Goal: Task Accomplishment & Management: Manage account settings

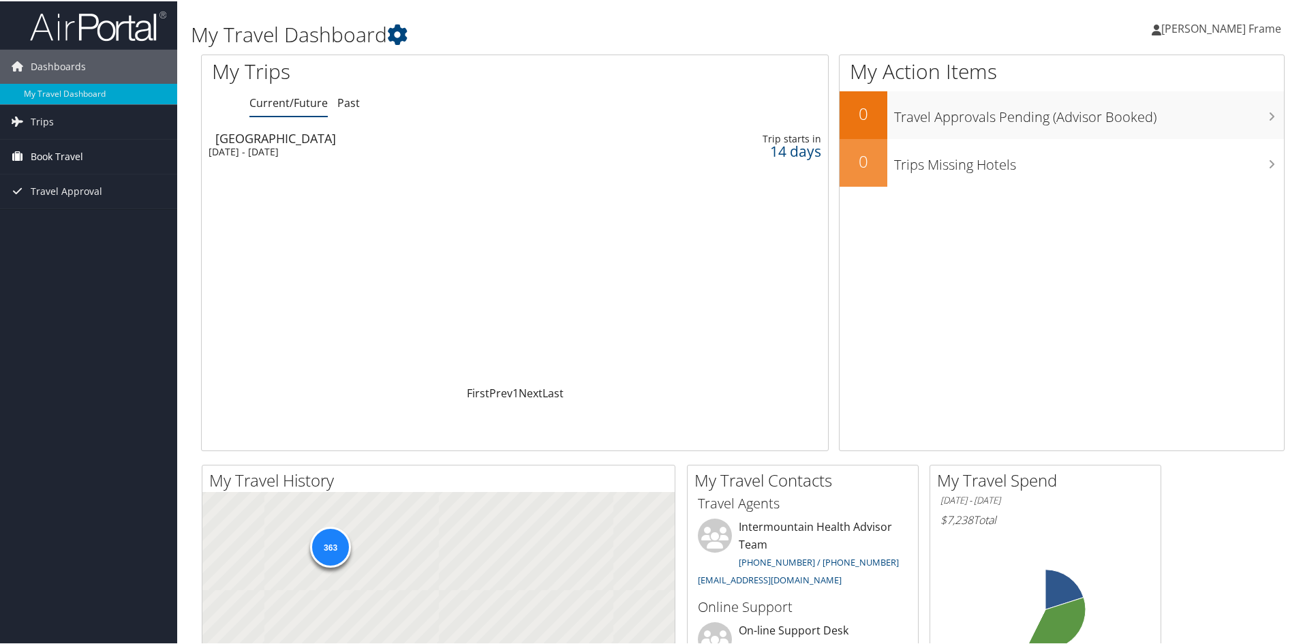
drag, startPoint x: 0, startPoint y: 0, endPoint x: 44, endPoint y: 161, distance: 166.6
click at [44, 158] on span "Book Travel" at bounding box center [57, 155] width 52 height 34
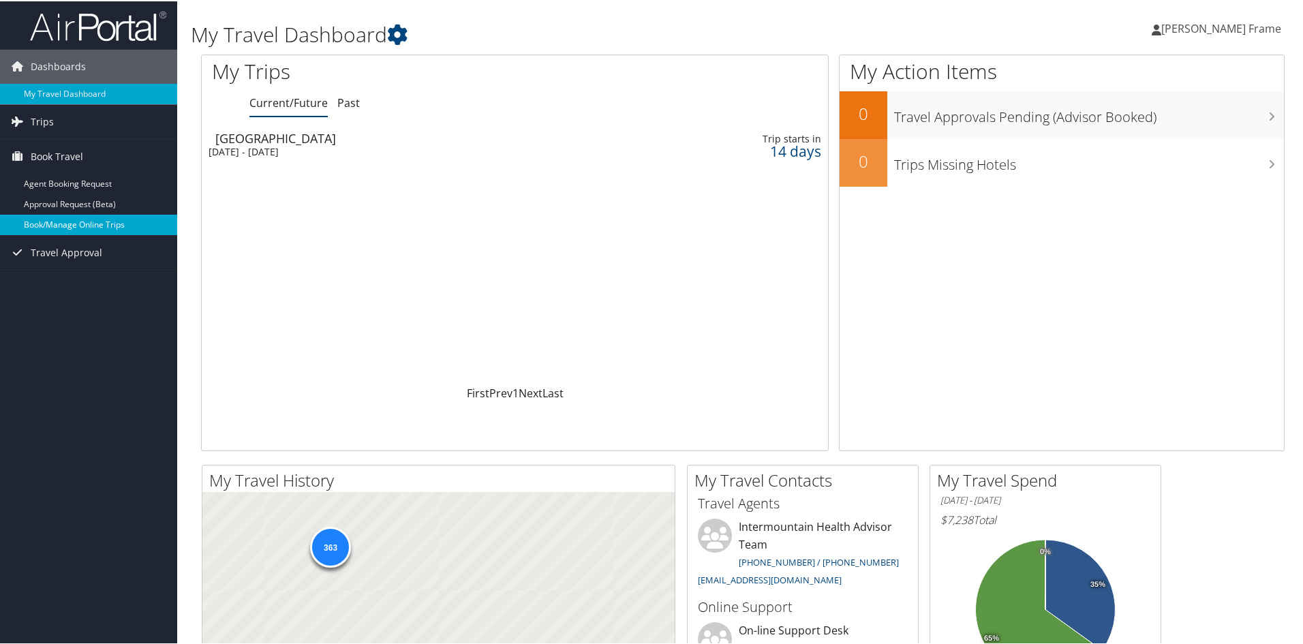
click at [67, 223] on link "Book/Manage Online Trips" at bounding box center [88, 223] width 177 height 20
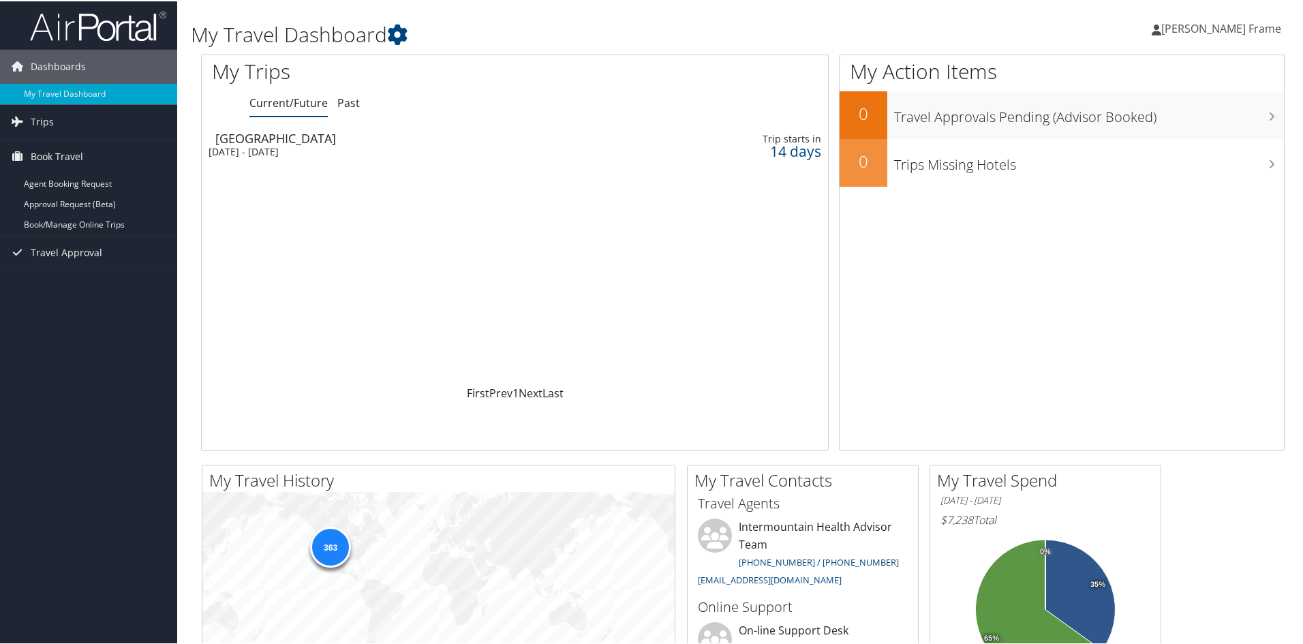
click at [272, 150] on div "[DATE] - [DATE]" at bounding box center [403, 150] width 388 height 12
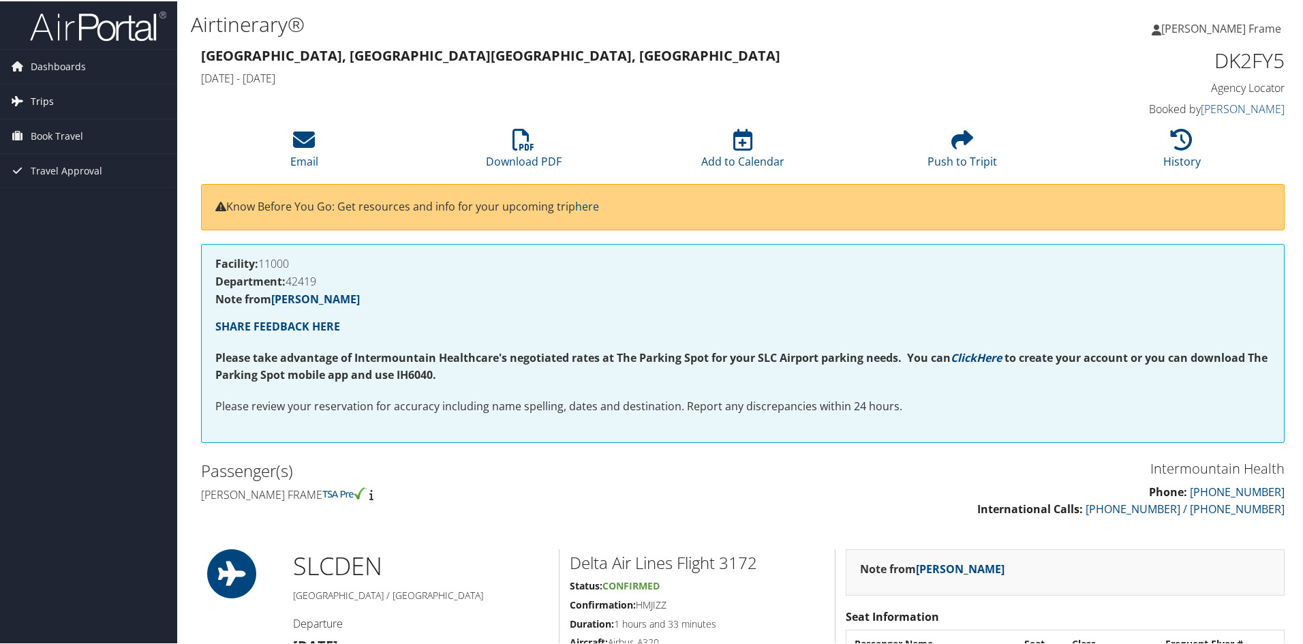
click at [41, 95] on span "Trips" at bounding box center [42, 100] width 23 height 34
click at [46, 130] on link "Current/Future Trips" at bounding box center [88, 127] width 177 height 20
